Goal: Task Accomplishment & Management: Manage account settings

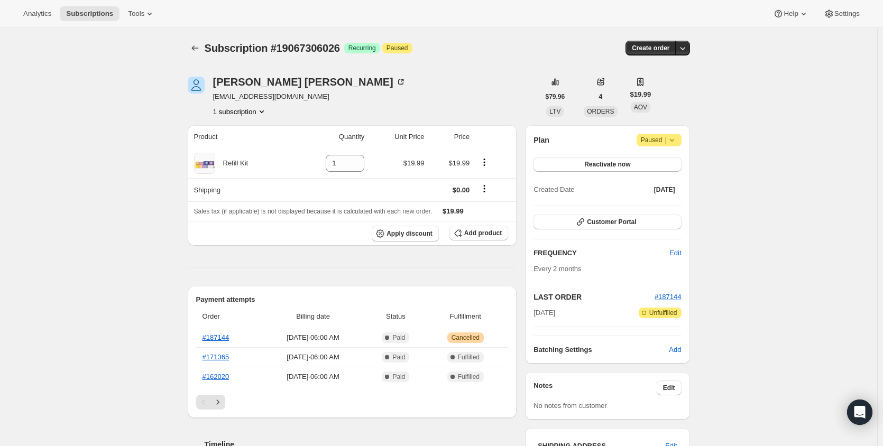
click at [677, 141] on icon at bounding box center [672, 140] width 11 height 11
click at [671, 156] on span "Cancel subscription" at bounding box center [663, 161] width 60 height 11
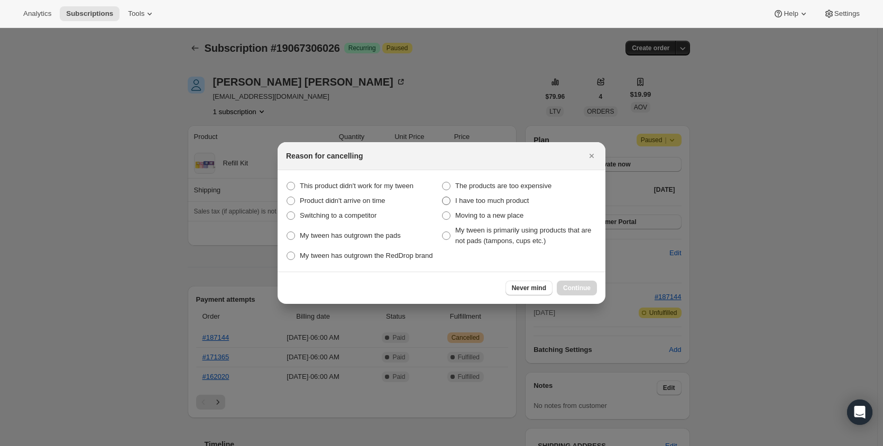
click at [445, 202] on span ":rbj:" at bounding box center [446, 201] width 8 height 8
click at [443, 197] on product "I have too much product" at bounding box center [442, 197] width 1 height 1
radio product "true"
click at [590, 288] on span "Continue" at bounding box center [577, 288] width 28 height 8
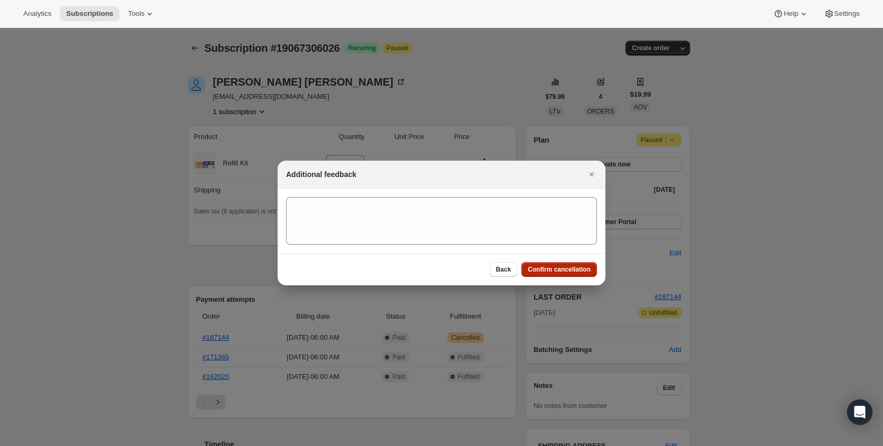
click at [566, 269] on span "Confirm cancellation" at bounding box center [559, 270] width 63 height 8
